Goal: Subscribe to service/newsletter: Subscribe to service/newsletter

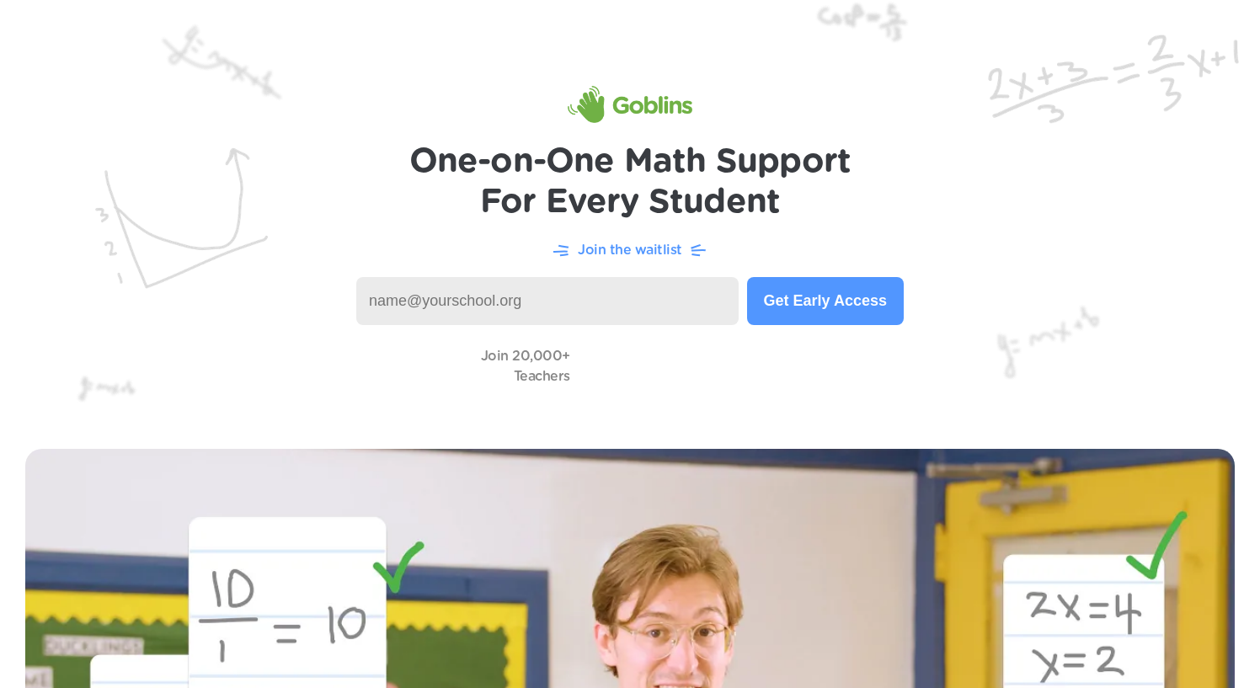
click at [638, 254] on p "Join the waitlist" at bounding box center [630, 250] width 104 height 20
click at [537, 299] on input at bounding box center [547, 301] width 382 height 48
type input "s"
drag, startPoint x: 406, startPoint y: 300, endPoint x: 317, endPoint y: 296, distance: 89.4
click at [317, 296] on header "One-on-One Math Support For Every Student Join the waitlist 09564@lps53.org Get…" at bounding box center [630, 212] width 1260 height 424
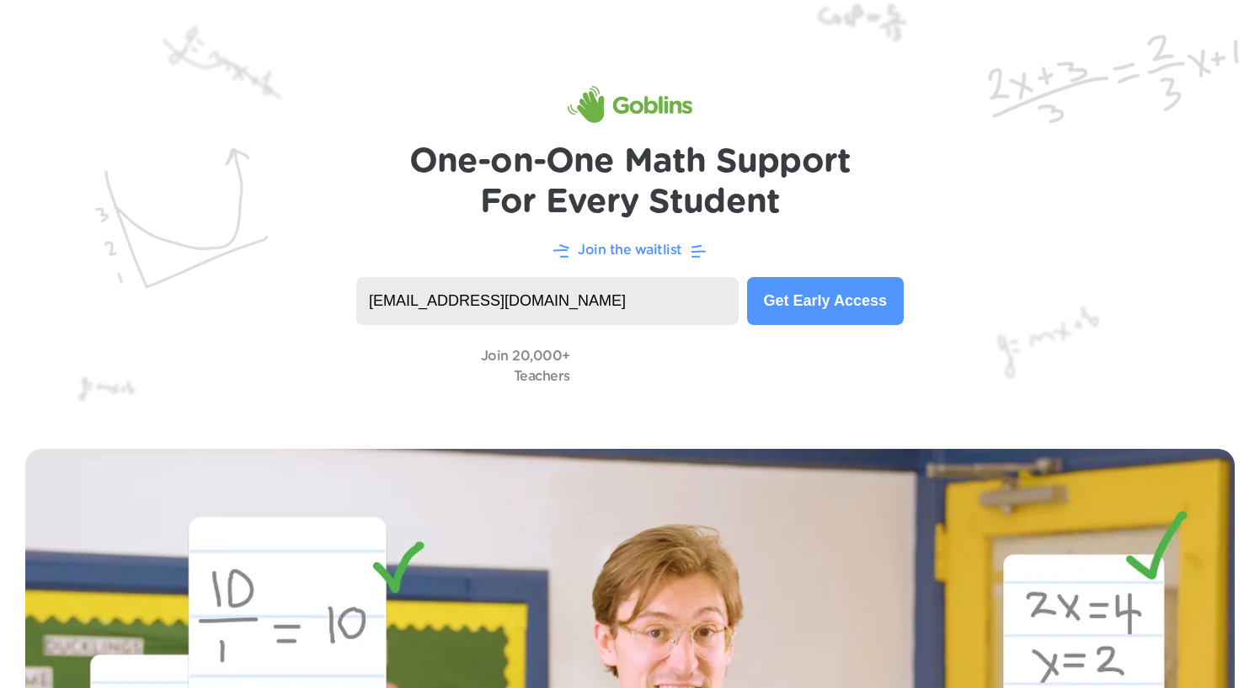
click at [409, 298] on input "susanmaynor@lps53.org" at bounding box center [547, 301] width 382 height 48
type input "susan.maynor@lps53.org"
click at [826, 299] on button "Get Early Access" at bounding box center [825, 301] width 157 height 48
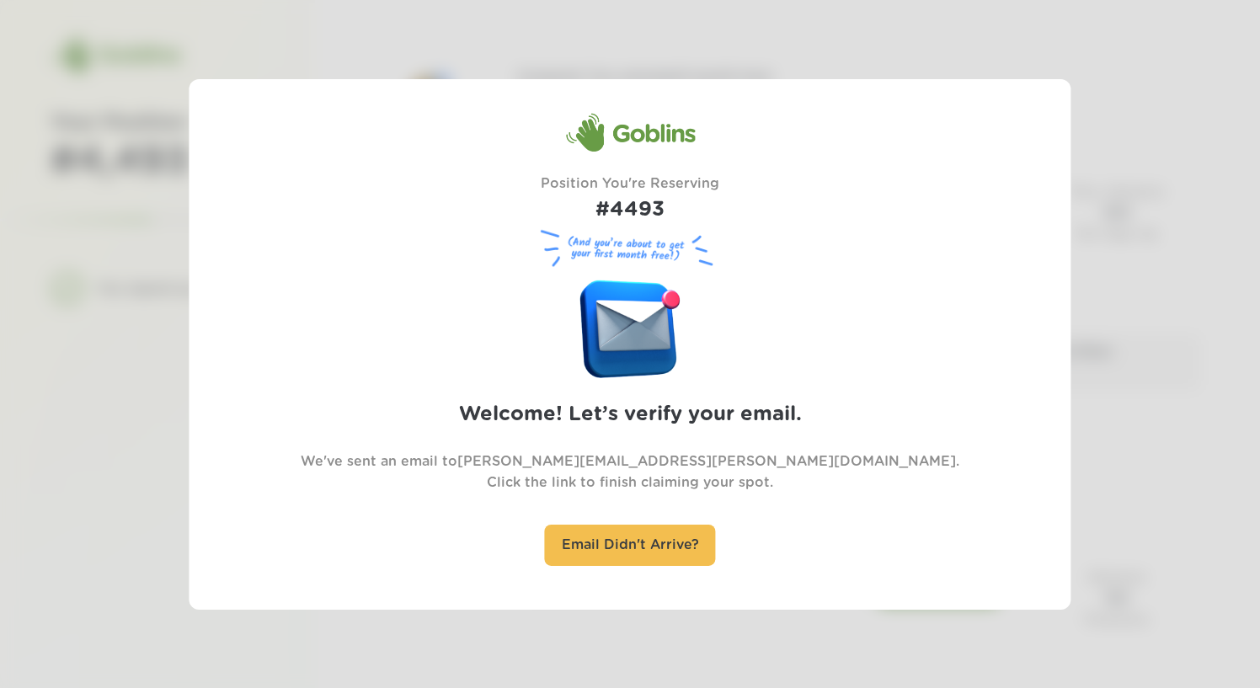
click at [710, 392] on div "Goblins Position You're Reserving #4493 (And you’re about to get your first mon…" at bounding box center [629, 343] width 707 height 463
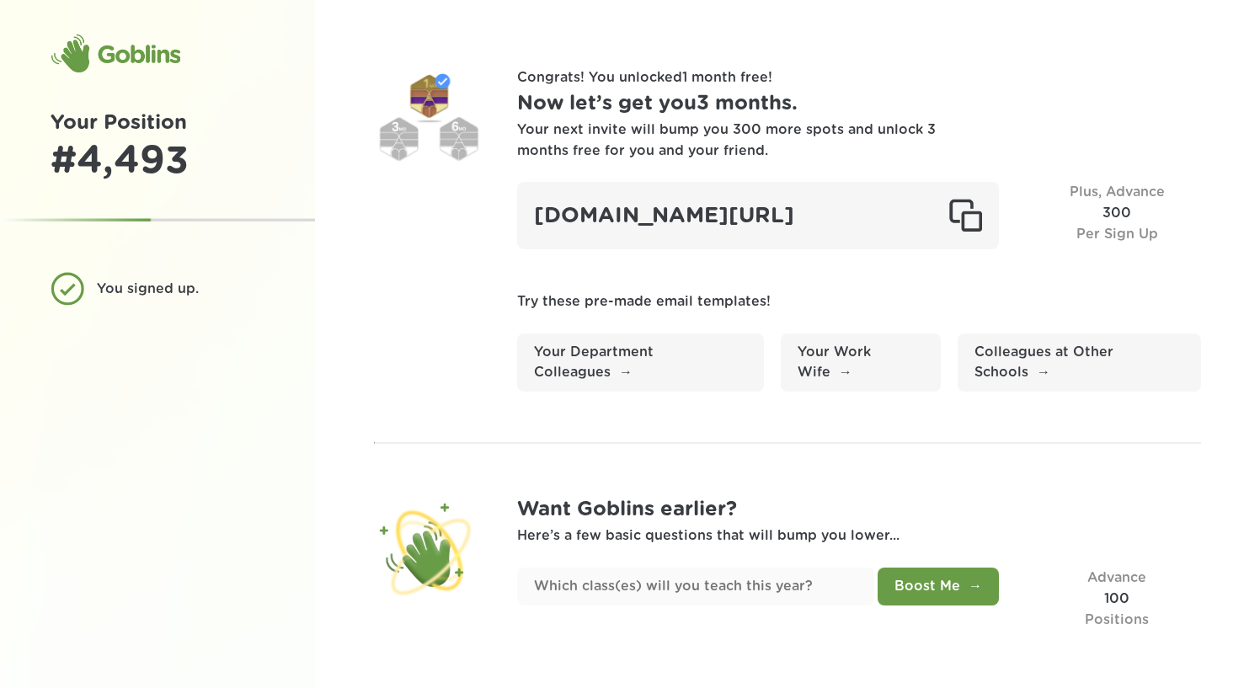
click at [146, 61] on div "Goblins" at bounding box center [116, 54] width 130 height 40
click at [153, 49] on div "Goblins" at bounding box center [116, 54] width 130 height 40
click at [150, 56] on div "Goblins" at bounding box center [116, 54] width 130 height 40
